Goal: Navigation & Orientation: Find specific page/section

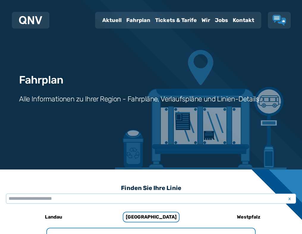
click at [100, 18] on div "Aktuell" at bounding box center [112, 19] width 24 height 15
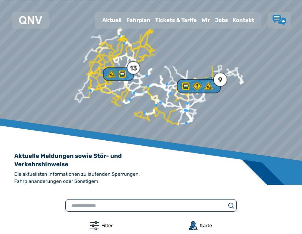
click at [222, 80] on div "9" at bounding box center [220, 79] width 4 height 7
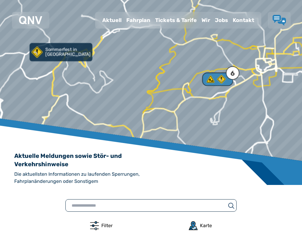
drag, startPoint x: 135, startPoint y: 54, endPoint x: 190, endPoint y: 114, distance: 81.4
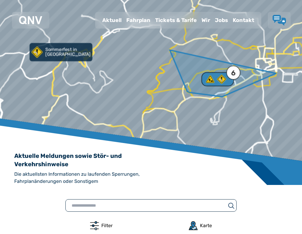
click at [237, 71] on div "6" at bounding box center [233, 73] width 14 height 14
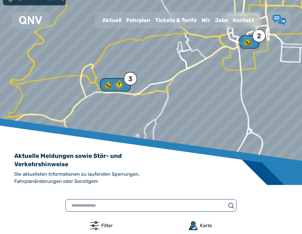
drag, startPoint x: 199, startPoint y: 60, endPoint x: 215, endPoint y: 152, distance: 93.1
click at [215, 0] on div "Sommerfest in [GEOGRAPHIC_DATA] 2" at bounding box center [151, 0] width 302 height 0
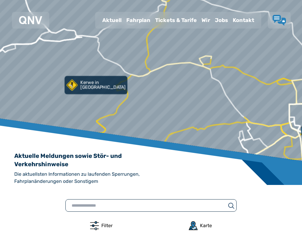
drag, startPoint x: 210, startPoint y: 76, endPoint x: 258, endPoint y: 131, distance: 73.3
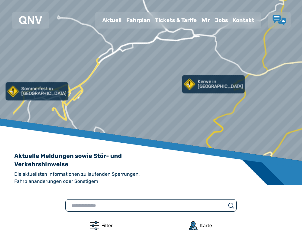
drag, startPoint x: 140, startPoint y: 90, endPoint x: 256, endPoint y: 89, distance: 116.2
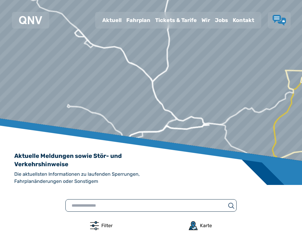
drag, startPoint x: 134, startPoint y: 86, endPoint x: 149, endPoint y: 172, distance: 87.4
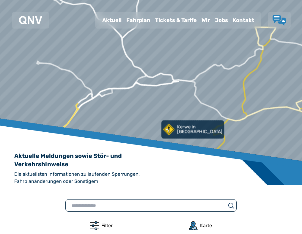
drag, startPoint x: 114, startPoint y: 91, endPoint x: 78, endPoint y: 45, distance: 58.4
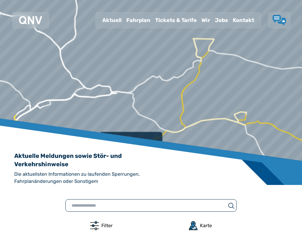
drag, startPoint x: 204, startPoint y: 51, endPoint x: 143, endPoint y: 63, distance: 62.9
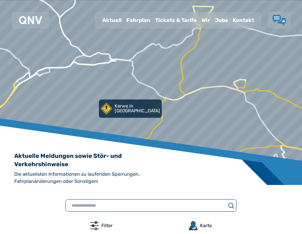
drag, startPoint x: 129, startPoint y: 74, endPoint x: 129, endPoint y: 40, distance: 33.3
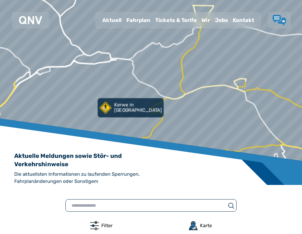
click at [106, 108] on use at bounding box center [106, 108] width 12 height 12
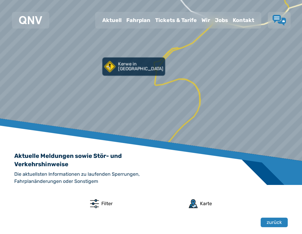
click at [124, 20] on div "Fahrplan" at bounding box center [138, 19] width 29 height 15
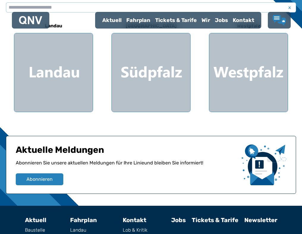
scroll to position [119, 0]
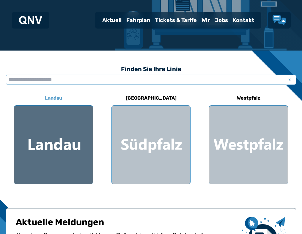
click at [52, 136] on div at bounding box center [53, 144] width 78 height 78
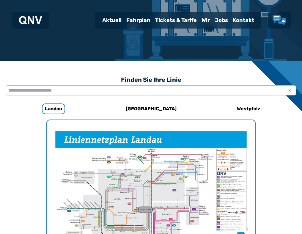
scroll to position [94, 0]
